Goal: Find specific page/section: Find specific page/section

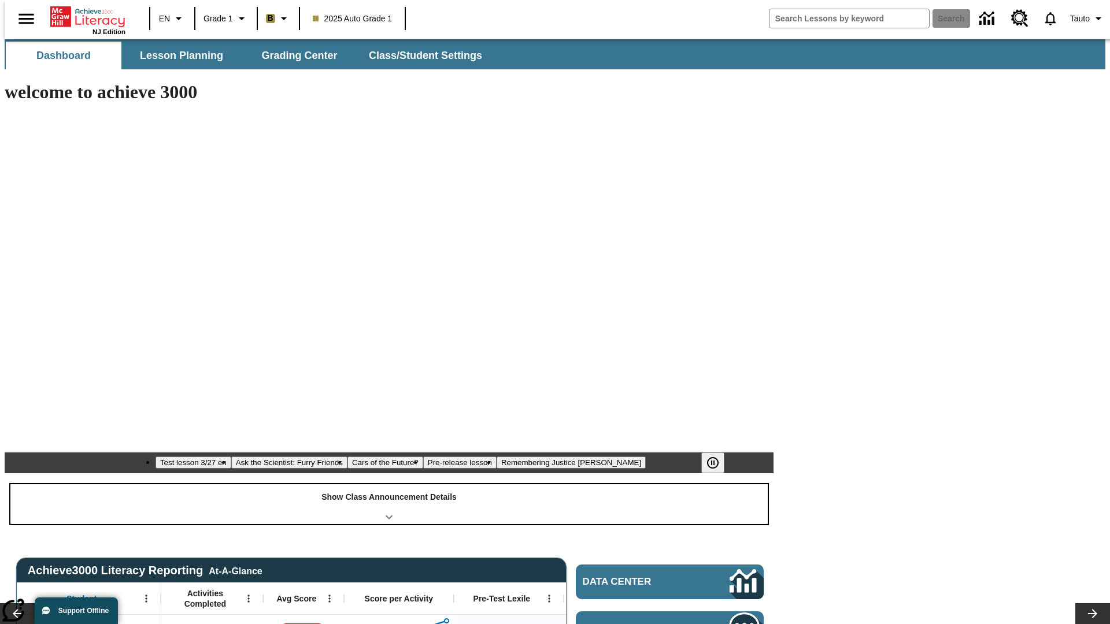
click at [389, 484] on div "Show Class Announcement Details" at bounding box center [388, 504] width 757 height 40
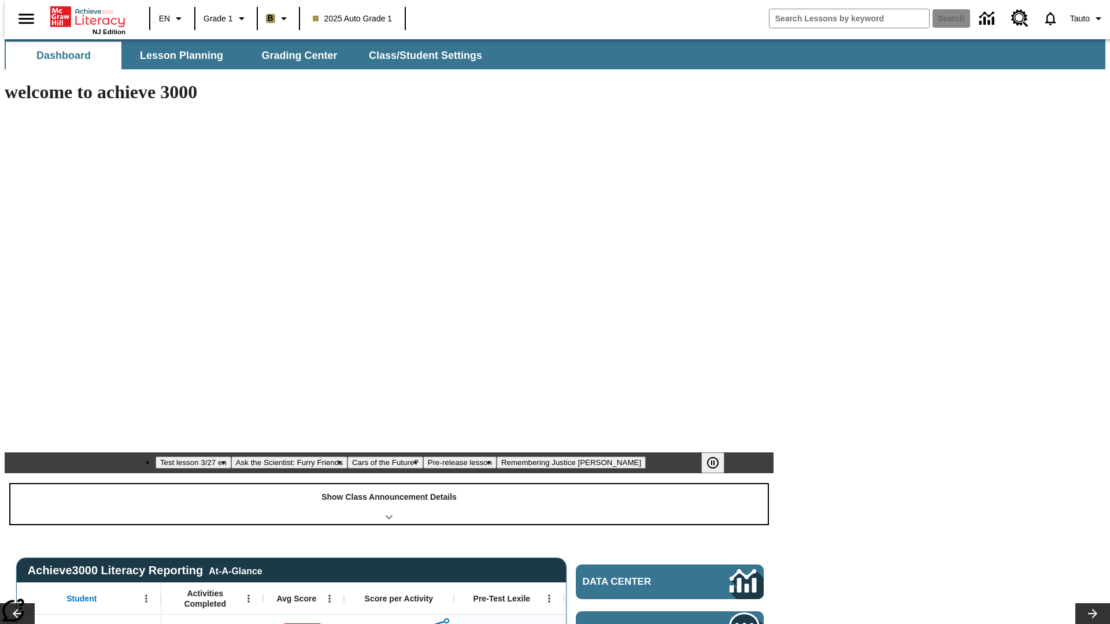
click at [389, 484] on div "Show Class Announcement Details" at bounding box center [388, 504] width 757 height 40
